Goal: Use online tool/utility: Utilize a website feature to perform a specific function

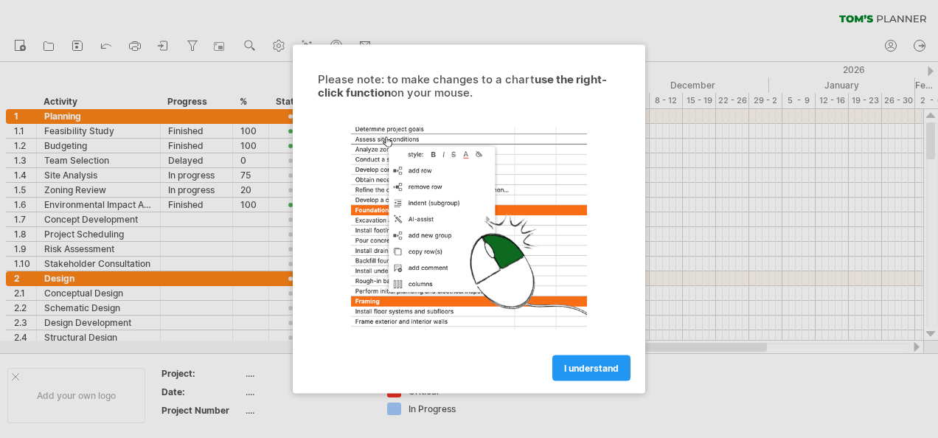
click at [603, 366] on span "I understand" at bounding box center [591, 368] width 55 height 11
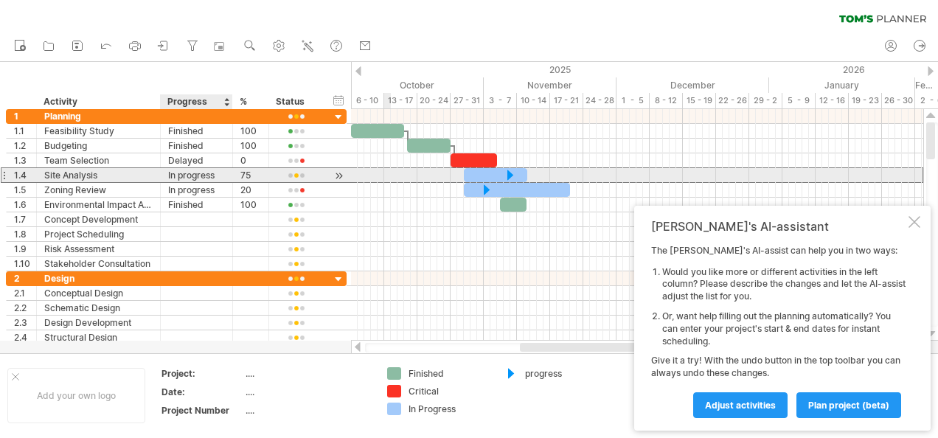
click at [217, 170] on div "In progress" at bounding box center [196, 175] width 57 height 14
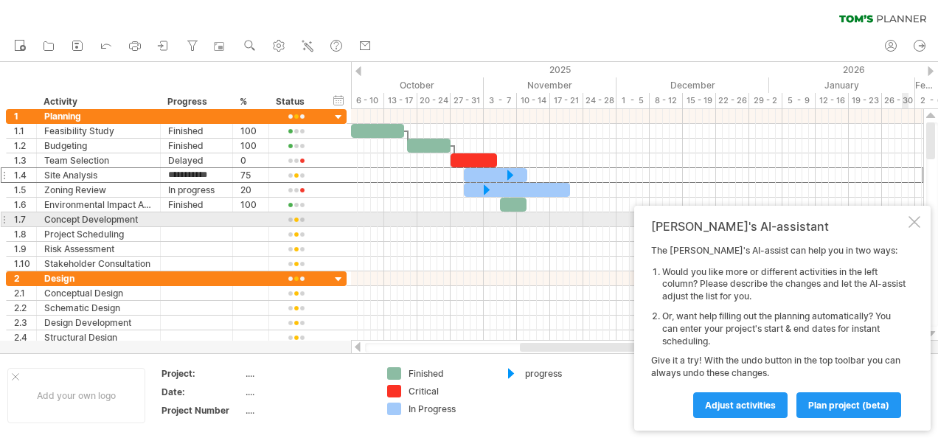
click at [906, 224] on div "[PERSON_NAME]'s AI-assistant The [PERSON_NAME]'s AI-assist can help you in two …" at bounding box center [782, 318] width 297 height 225
click at [910, 223] on div at bounding box center [915, 222] width 12 height 12
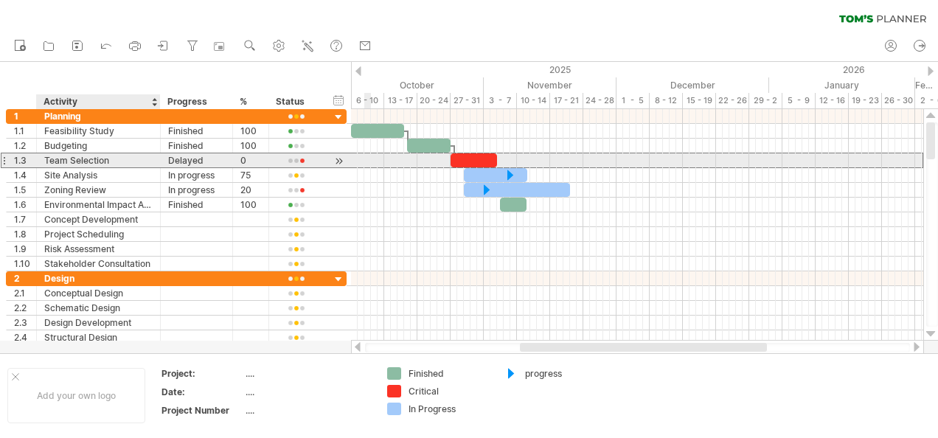
click at [108, 157] on div "Team Selection" at bounding box center [98, 160] width 108 height 14
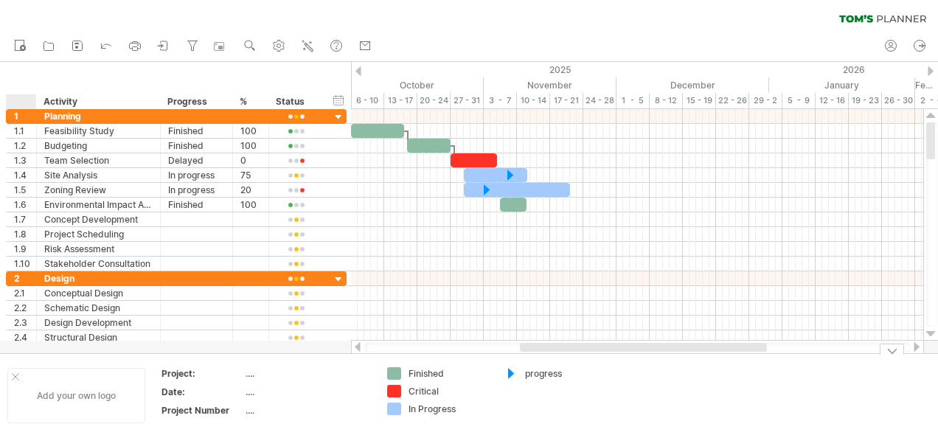
click at [15, 376] on div at bounding box center [15, 376] width 7 height 7
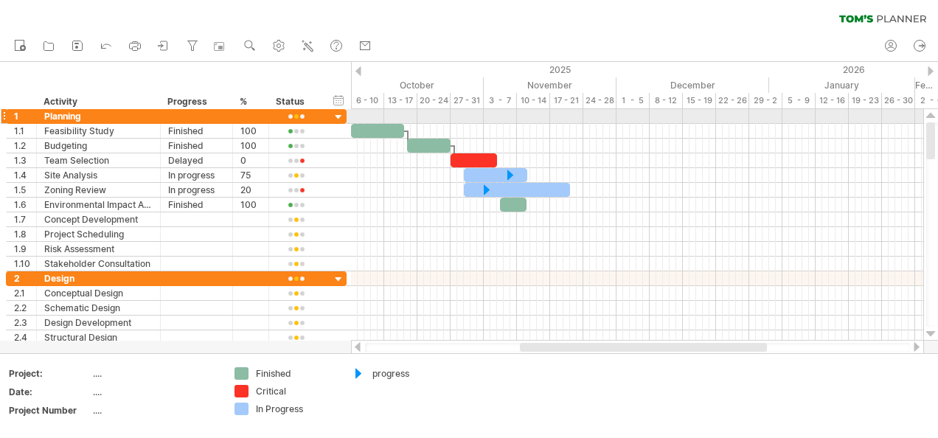
click at [931, 122] on div at bounding box center [930, 225] width 15 height 232
drag, startPoint x: 931, startPoint y: 122, endPoint x: 931, endPoint y: 113, distance: 8.9
click at [931, 113] on div at bounding box center [930, 225] width 15 height 232
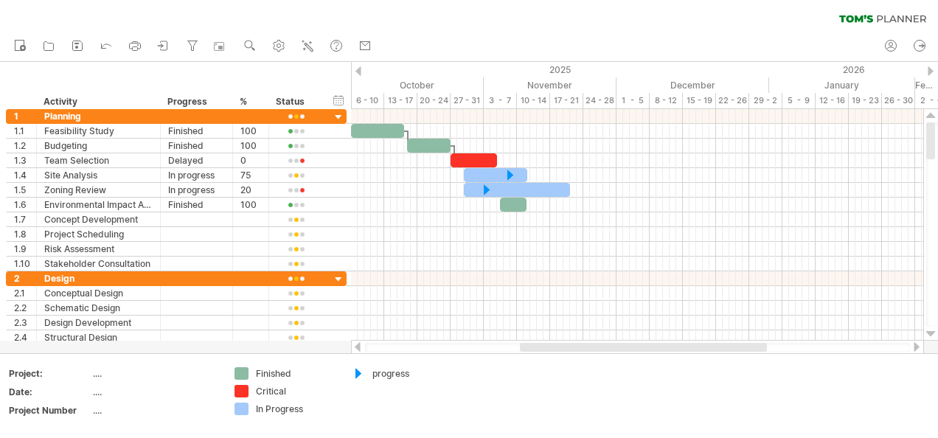
click at [360, 72] on div at bounding box center [359, 71] width 6 height 10
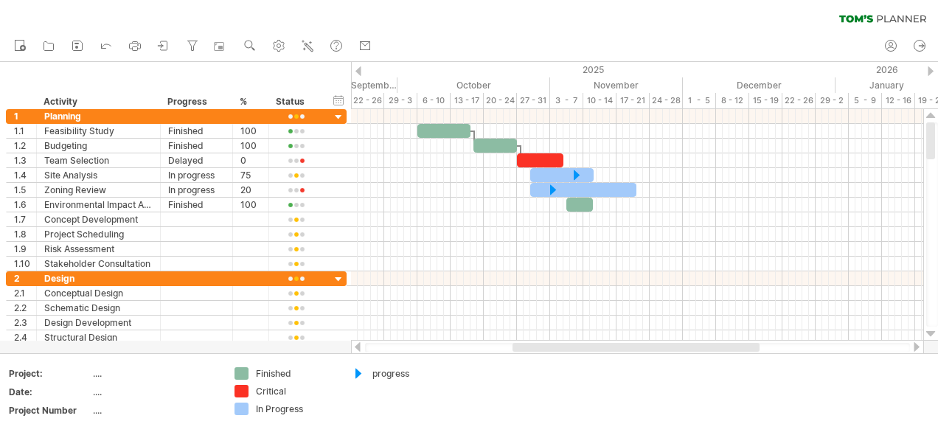
click at [360, 72] on div at bounding box center [359, 71] width 6 height 10
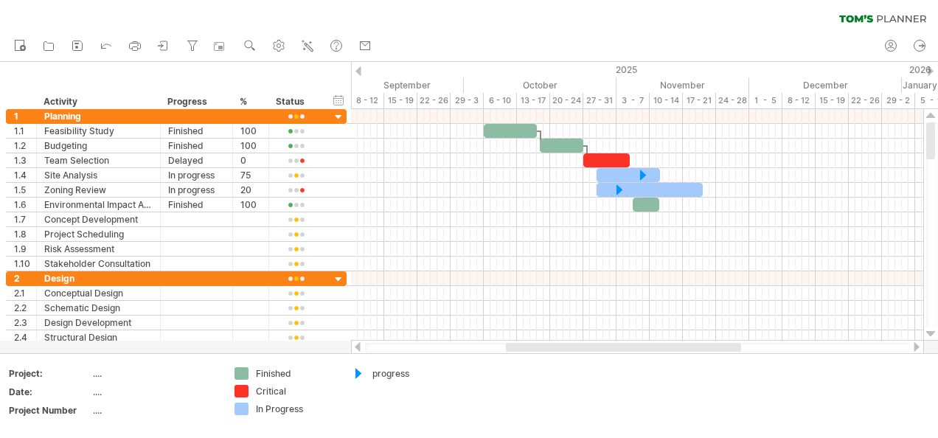
click at [360, 72] on div at bounding box center [359, 71] width 6 height 10
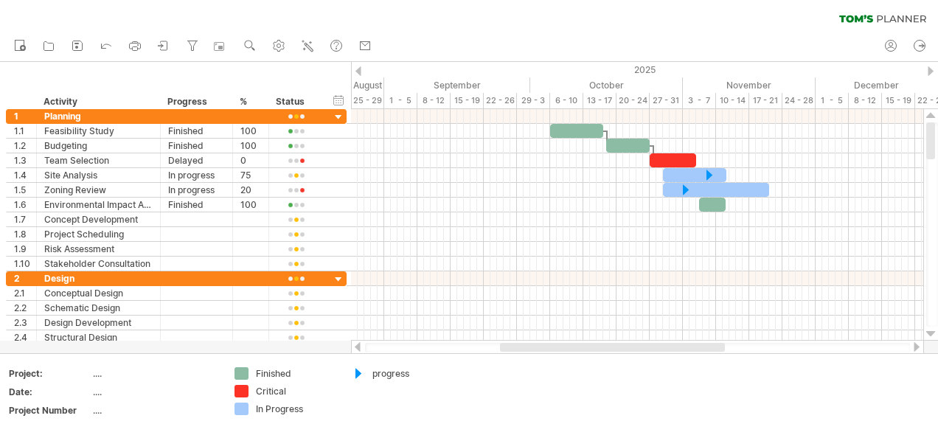
click at [360, 72] on div at bounding box center [359, 71] width 6 height 10
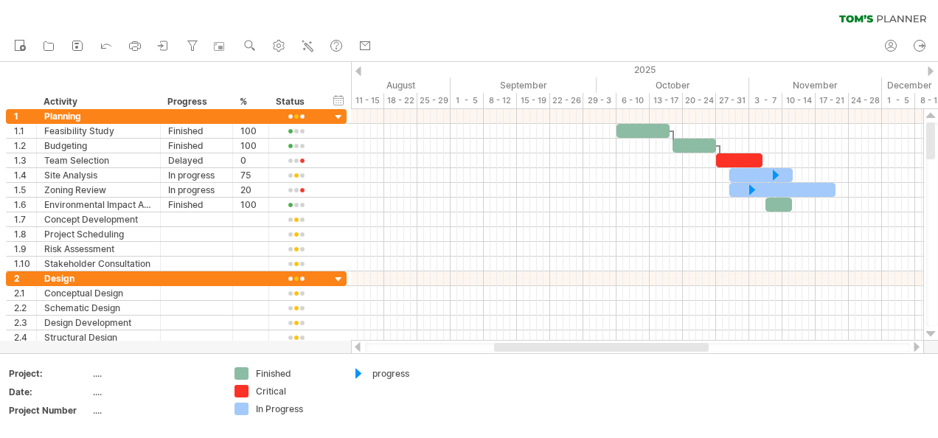
drag, startPoint x: 929, startPoint y: 150, endPoint x: 932, endPoint y: 105, distance: 45.8
click at [932, 105] on div "Trying to reach [DOMAIN_NAME] Connected again... 0% clear filter new 1" at bounding box center [469, 219] width 938 height 438
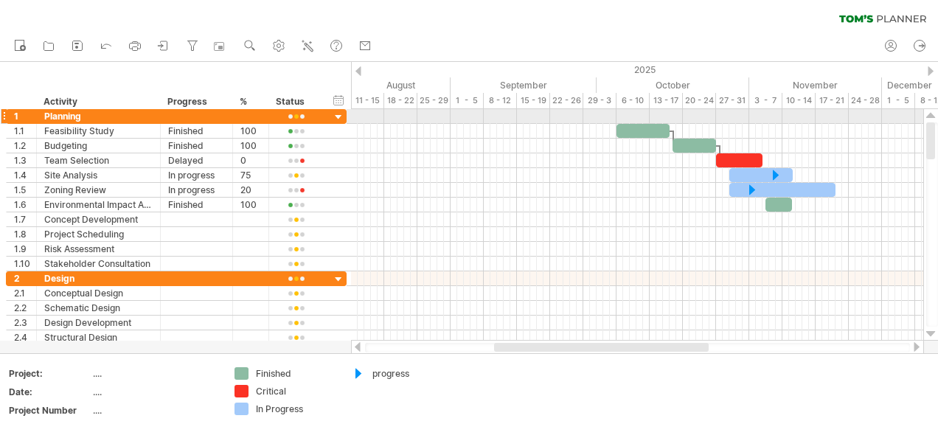
click at [933, 118] on div at bounding box center [931, 116] width 10 height 12
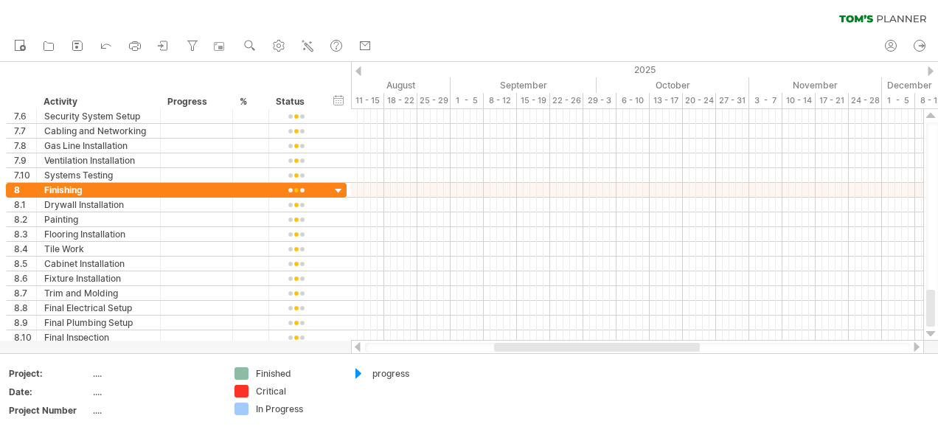
drag, startPoint x: 935, startPoint y: 131, endPoint x: 940, endPoint y: 335, distance: 203.6
click at [937, 335] on html "progress(100%) Trying to reach [DOMAIN_NAME] Connected again... 0% clear filter…" at bounding box center [469, 220] width 938 height 441
click at [244, 394] on div "Trying to reach [DOMAIN_NAME] Connected again... 0% clear filter new 1" at bounding box center [469, 219] width 938 height 438
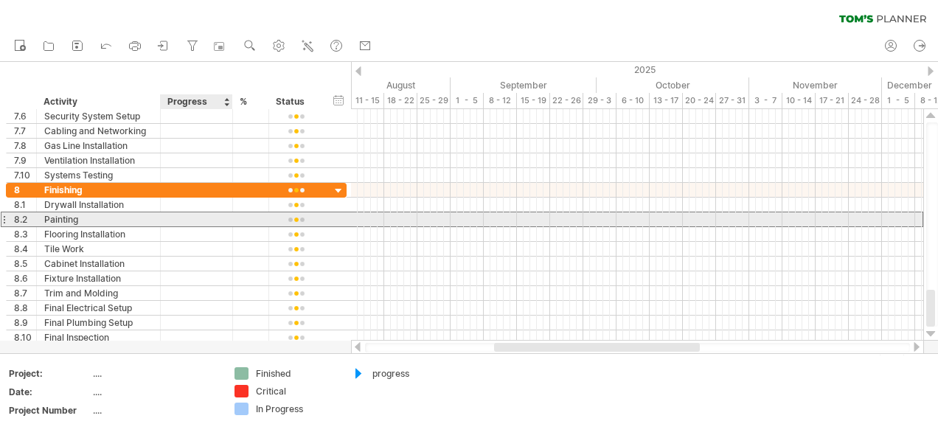
click at [191, 224] on div "**********" at bounding box center [176, 264] width 341 height 162
click at [292, 223] on div at bounding box center [296, 219] width 55 height 14
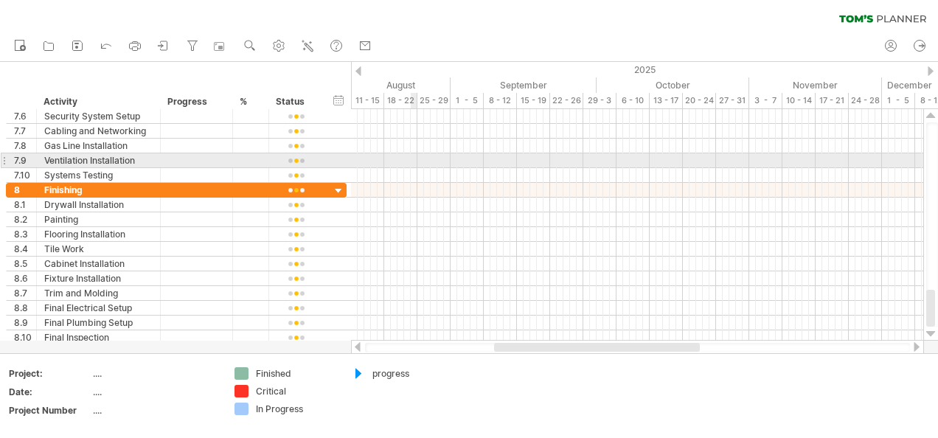
click at [415, 159] on div at bounding box center [637, 160] width 572 height 15
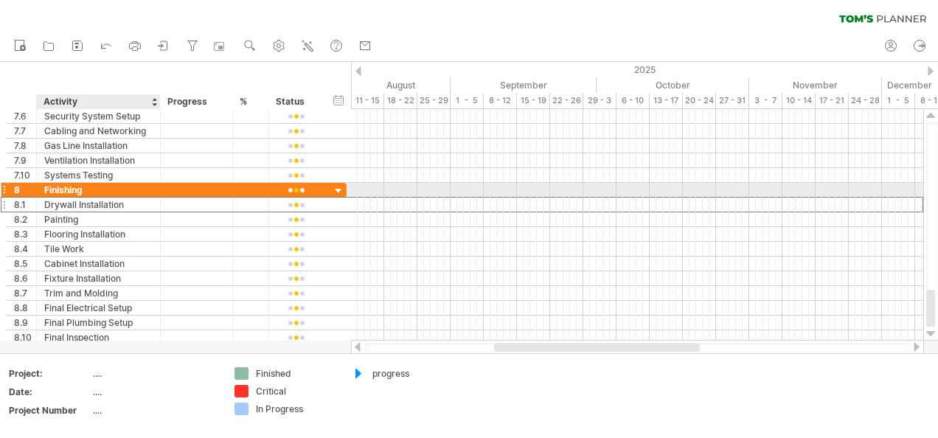
click at [119, 198] on div "Drywall Installation" at bounding box center [98, 205] width 108 height 14
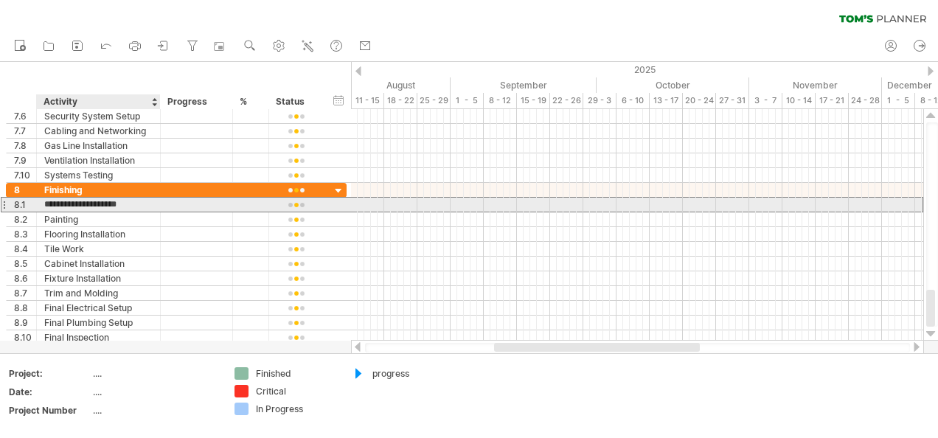
click at [121, 204] on input "**********" at bounding box center [98, 205] width 108 height 14
click at [121, 212] on div "Painting" at bounding box center [98, 219] width 108 height 14
